Goal: Information Seeking & Learning: Check status

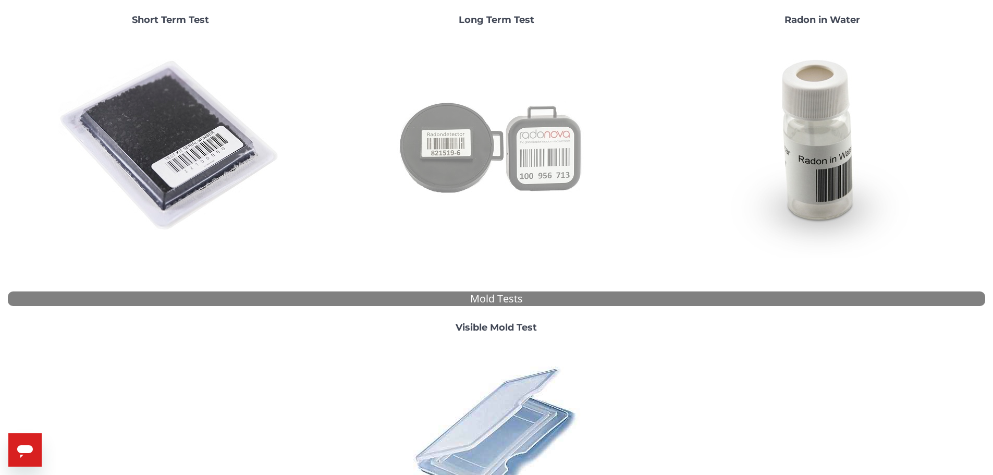
scroll to position [287, 0]
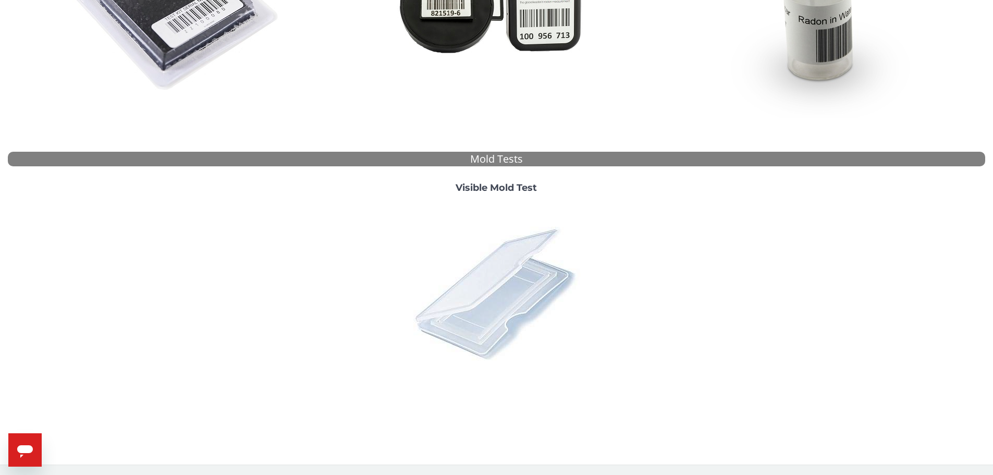
click at [489, 331] on img at bounding box center [496, 293] width 182 height 182
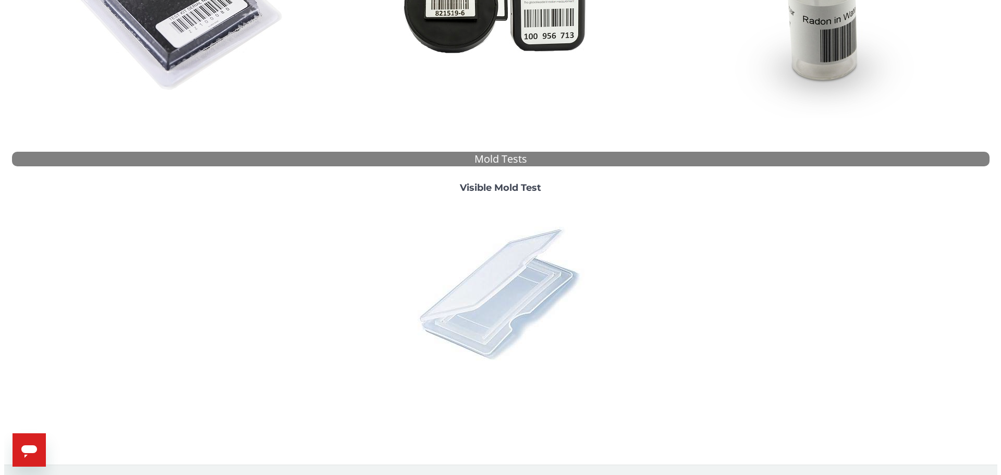
scroll to position [0, 0]
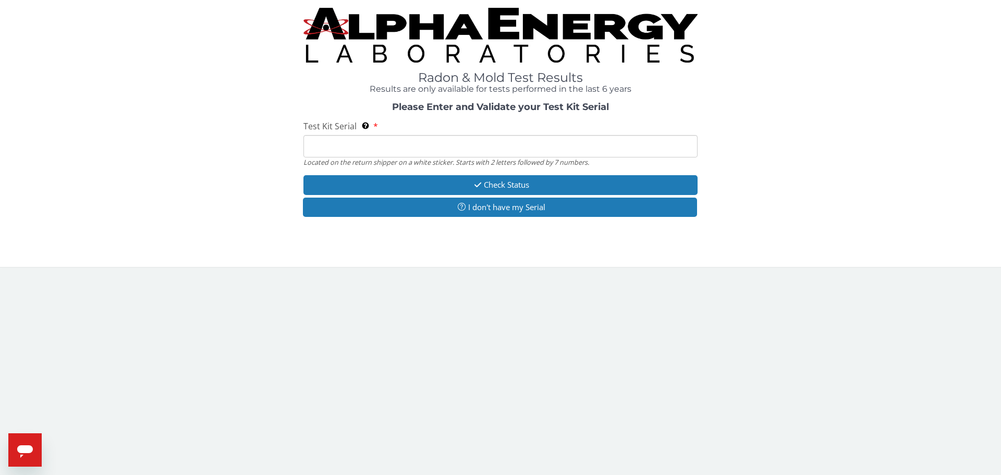
click at [383, 149] on input "Test Kit Serial Located on the return shipper on a white sticker. Starts with 2…" at bounding box center [500, 146] width 394 height 22
type input "ML170700"
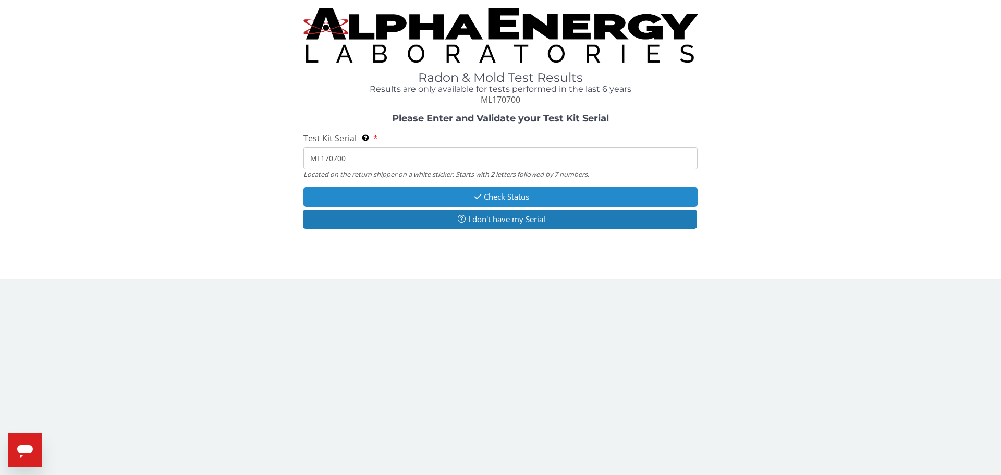
click at [387, 192] on button "Check Status" at bounding box center [500, 196] width 394 height 19
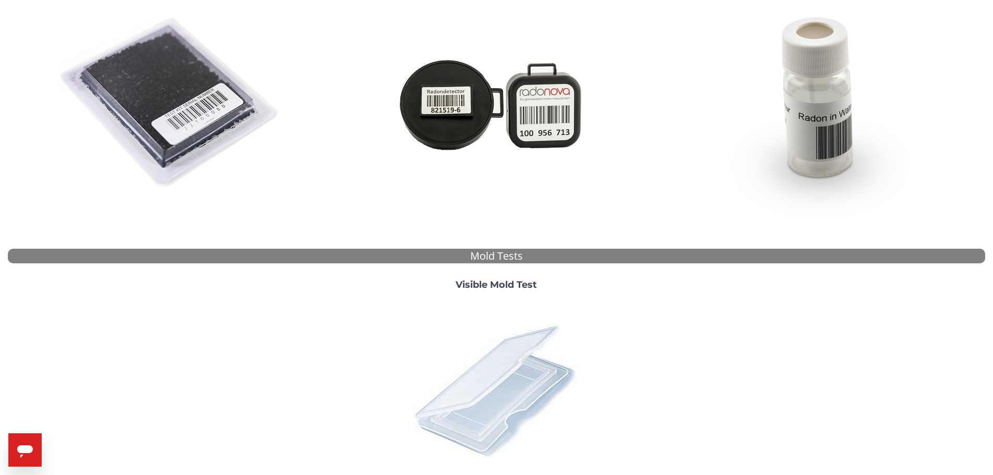
scroll to position [209, 0]
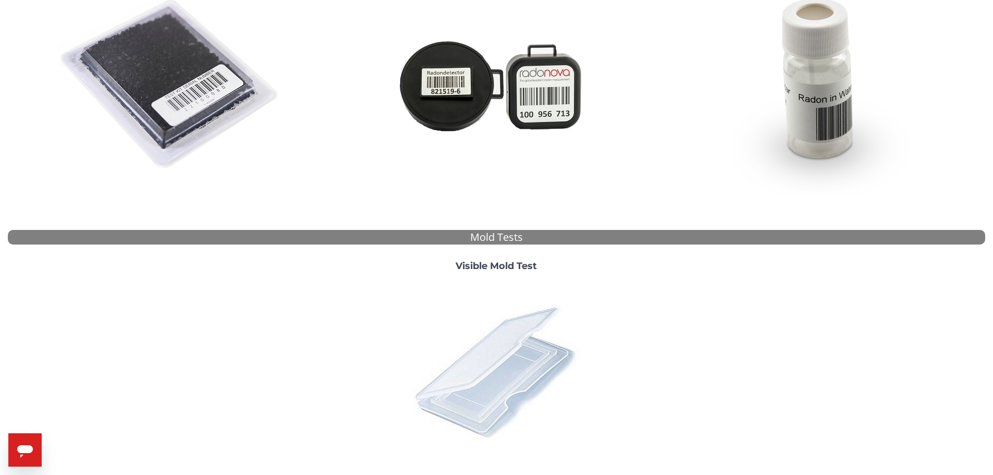
click at [501, 393] on img at bounding box center [496, 371] width 182 height 182
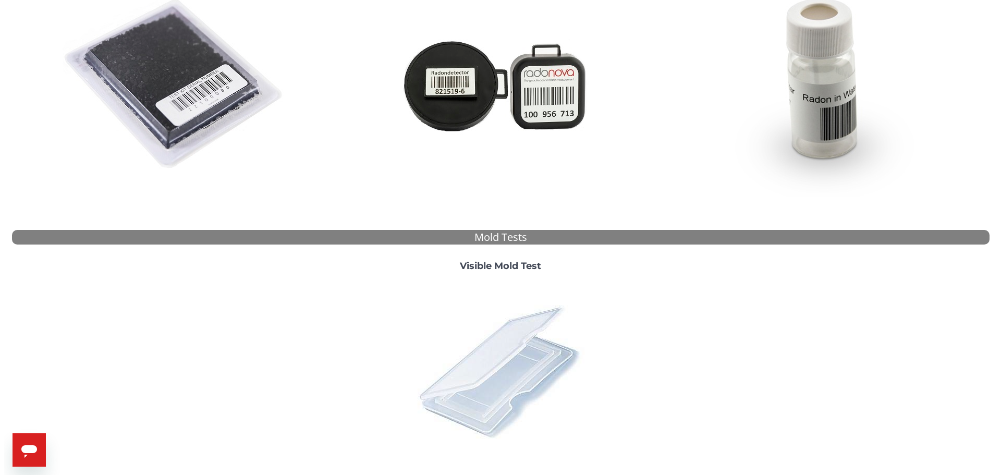
scroll to position [0, 0]
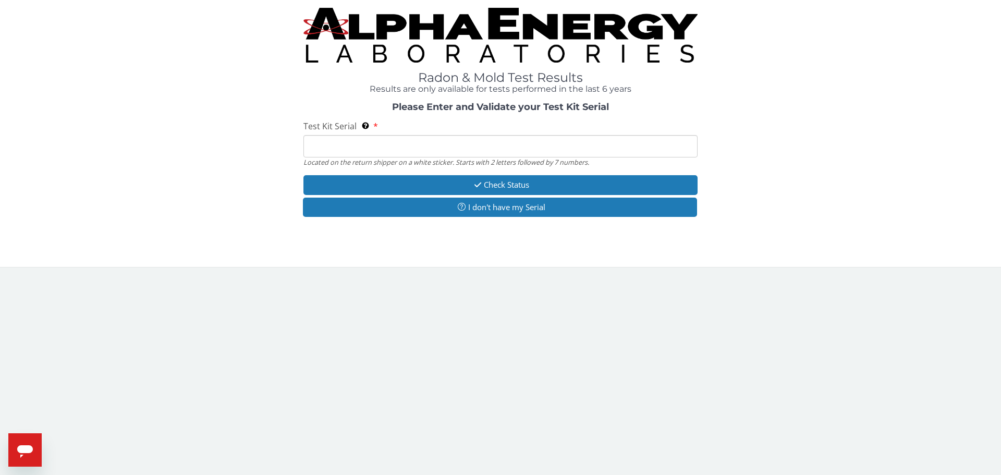
click at [406, 144] on input "Test Kit Serial Located on the return shipper on a white sticker. Starts with 2…" at bounding box center [500, 146] width 394 height 22
type input "ML170700"
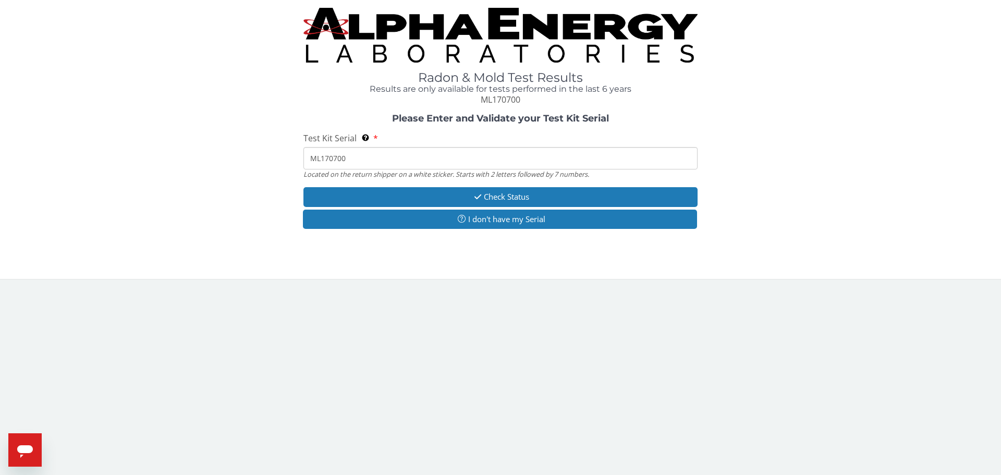
click at [401, 184] on div "Please Enter and Validate your Test Kit Serial Test Kit Serial Located on the r…" at bounding box center [500, 173] width 985 height 118
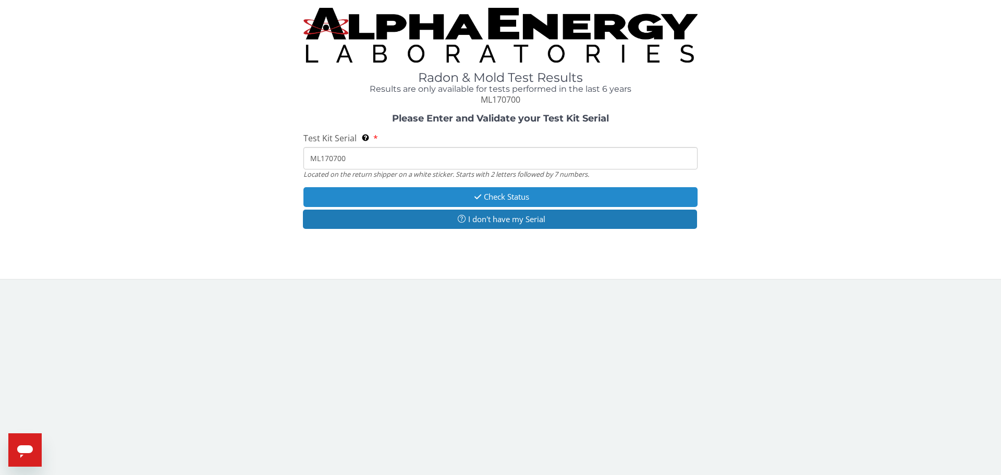
click at [400, 194] on button "Check Status" at bounding box center [500, 196] width 394 height 19
